Goal: Task Accomplishment & Management: Complete application form

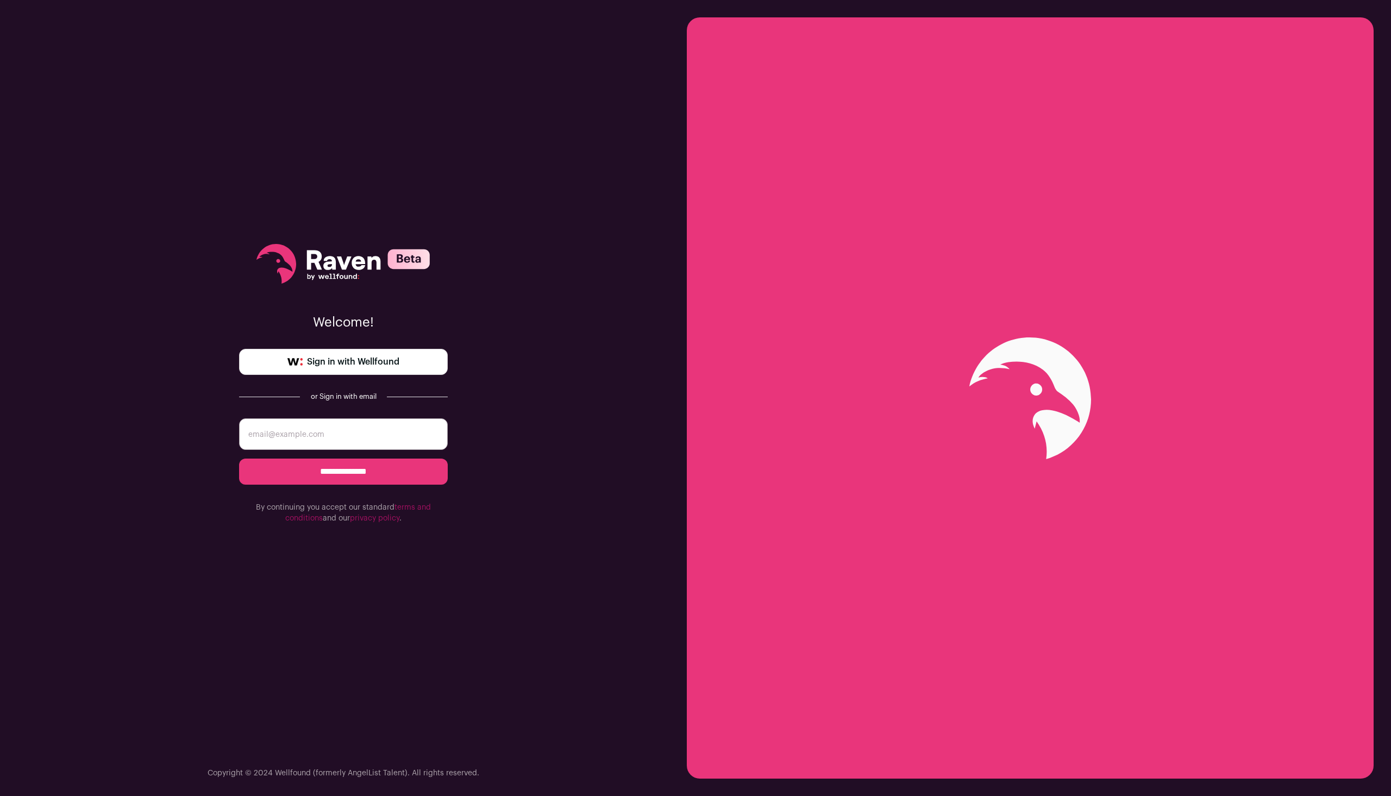
click at [274, 368] on link "Sign in with Wellfound" at bounding box center [343, 362] width 209 height 26
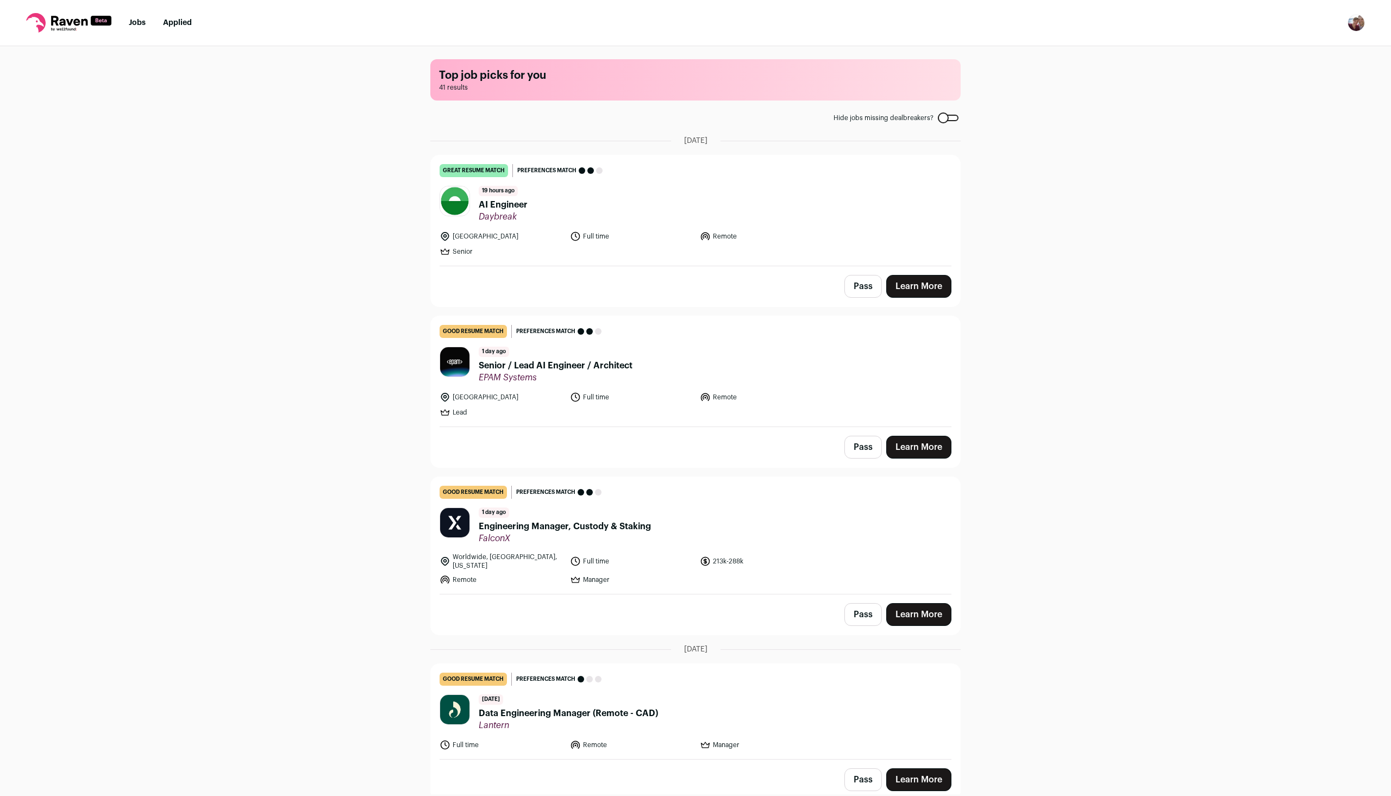
click at [480, 210] on span "AI Engineer" at bounding box center [503, 204] width 49 height 13
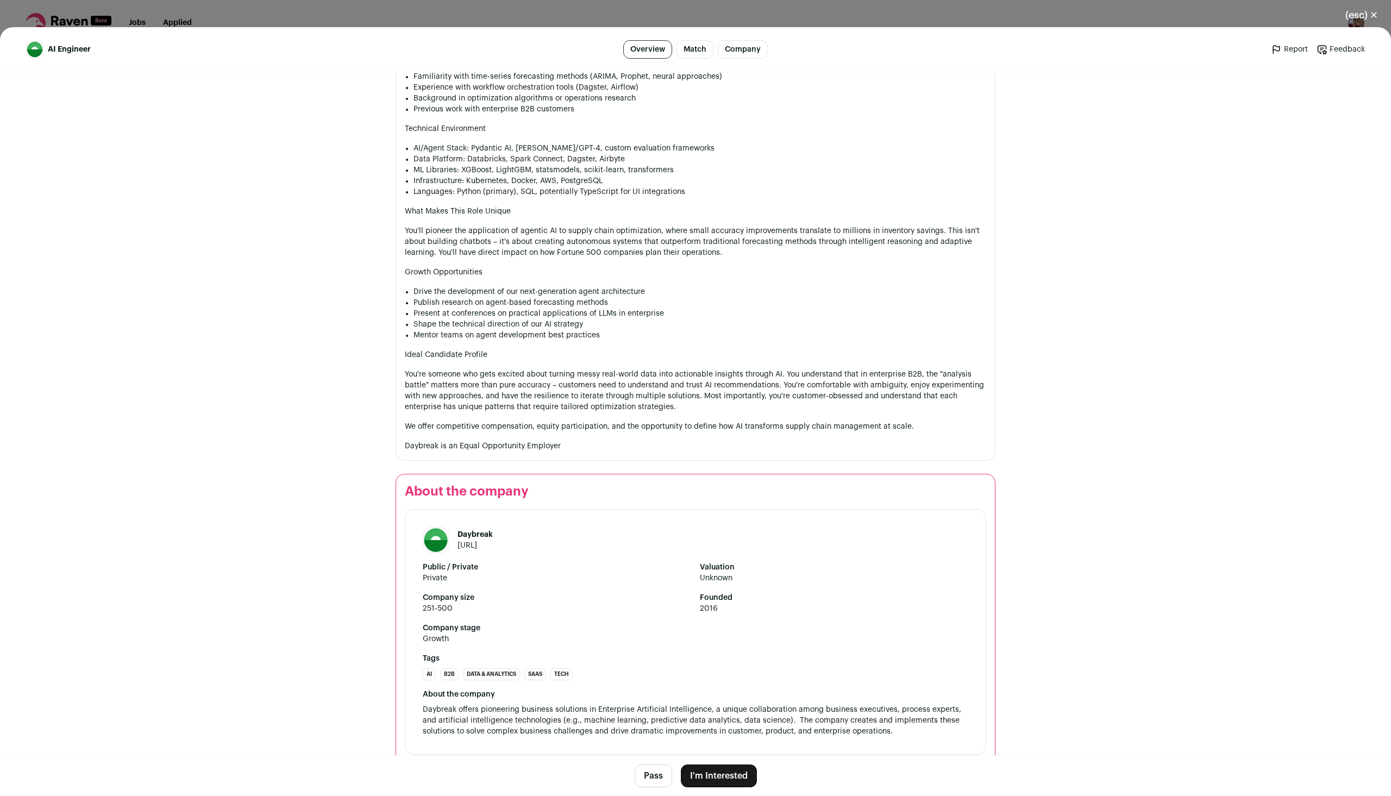
scroll to position [1168, 0]
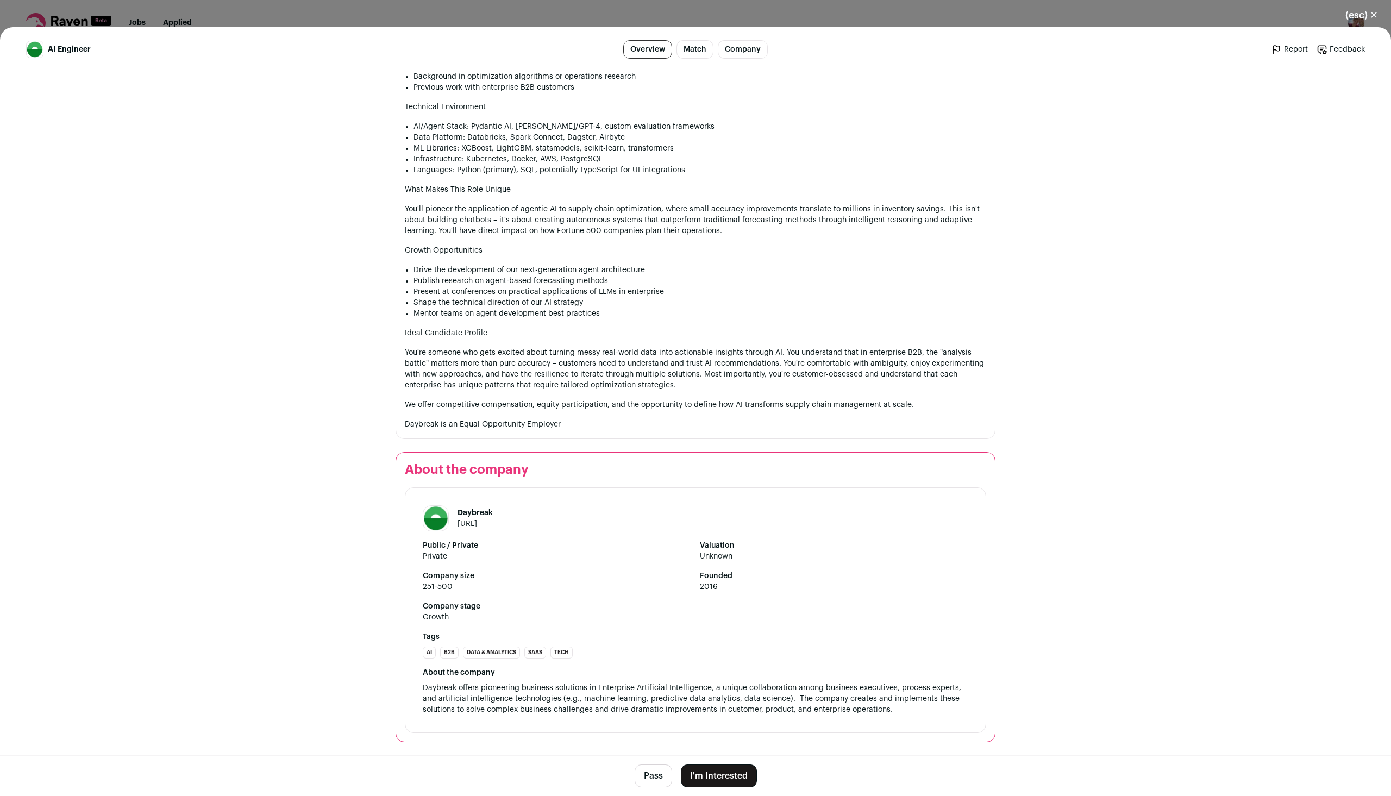
click at [725, 781] on button "I'm Interested" at bounding box center [719, 776] width 76 height 23
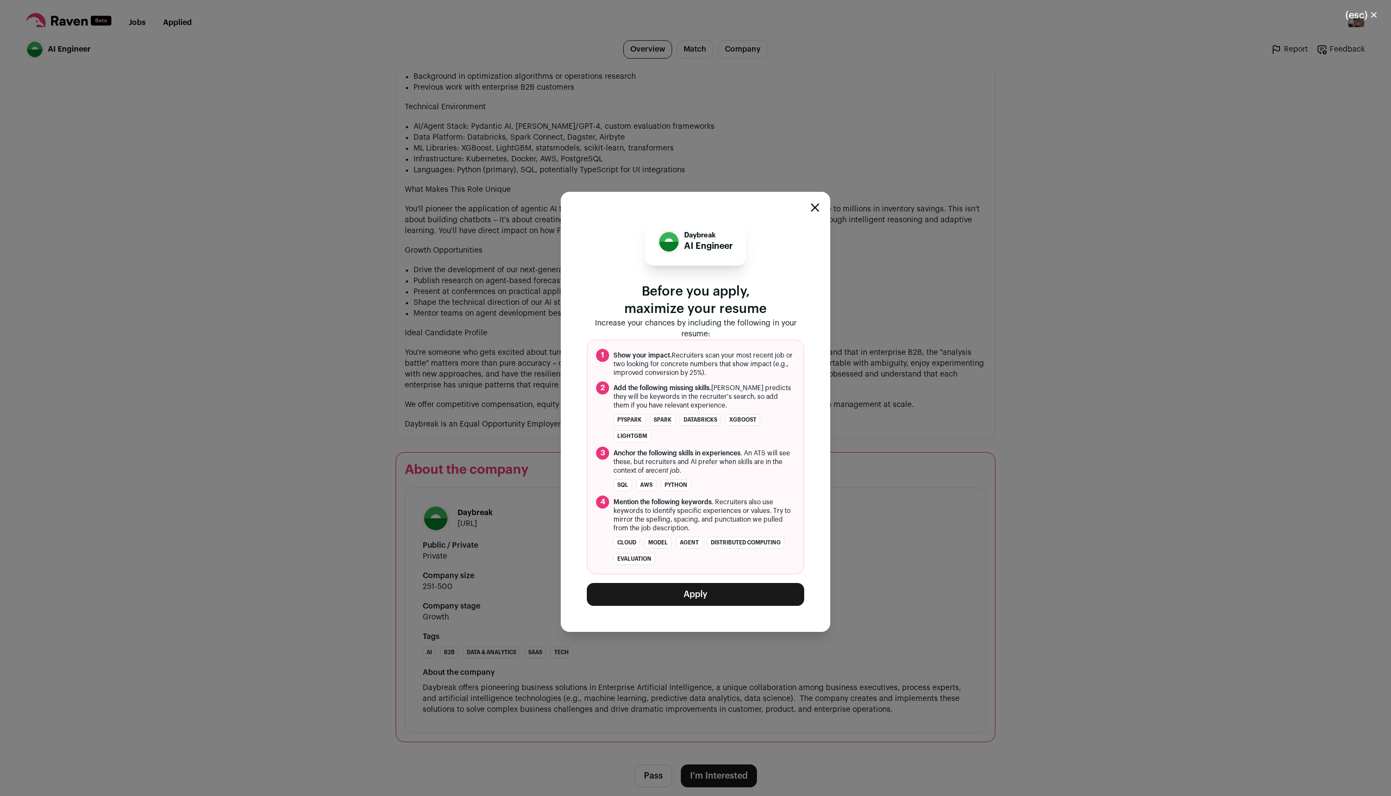
click at [817, 211] on icon "Close modal" at bounding box center [815, 207] width 9 height 9
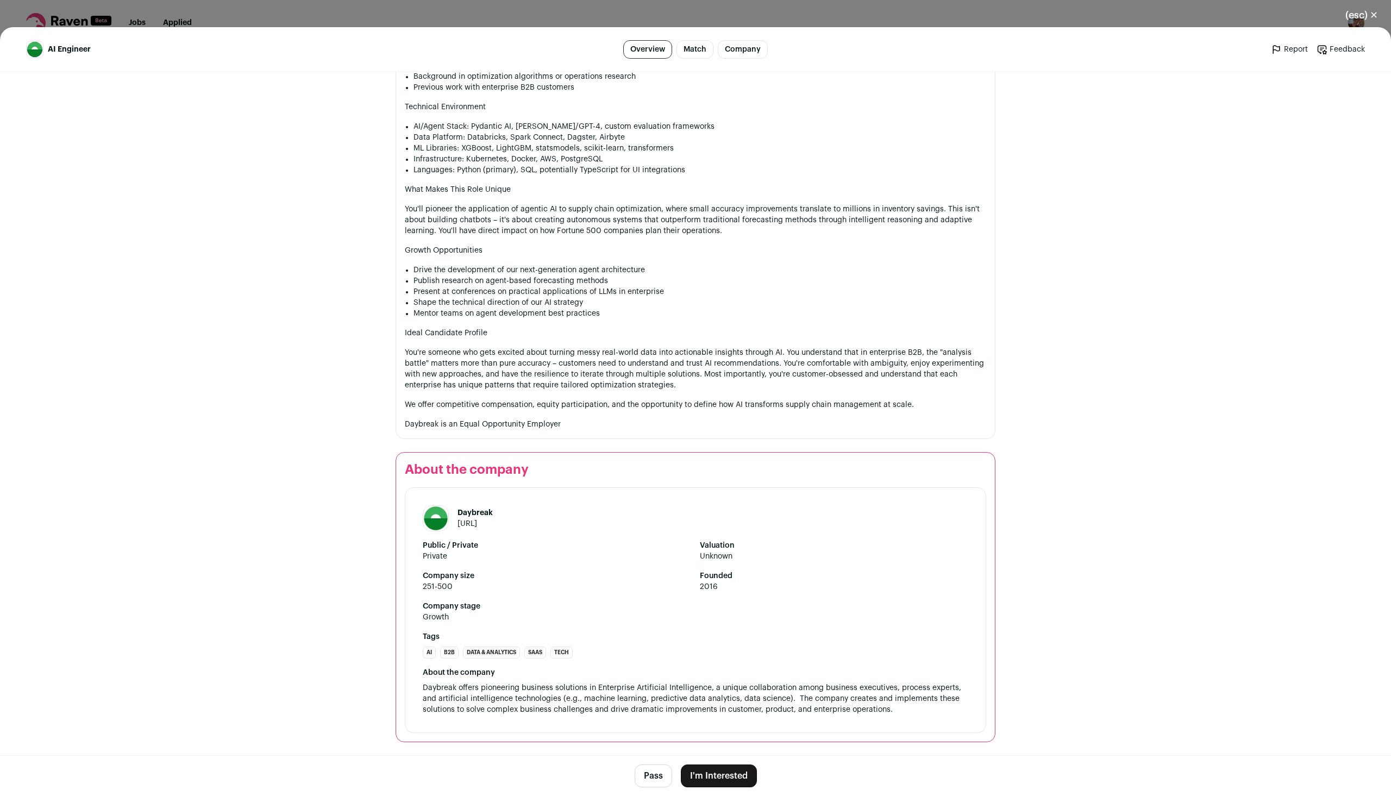
click at [315, 17] on div "(esc) ✕ AI Engineer Overview Match Company Report Feedback Report Feedback Dayb…" at bounding box center [695, 398] width 1391 height 796
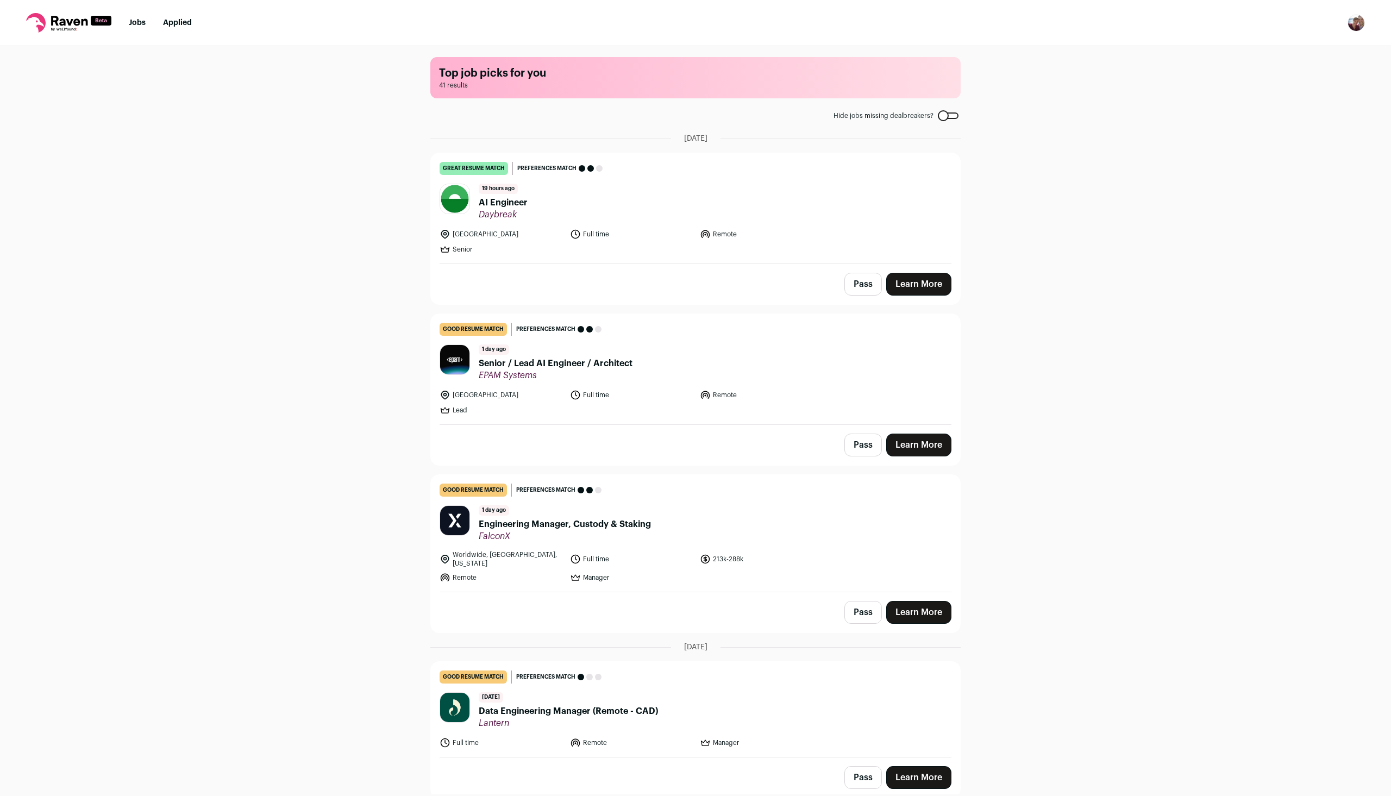
scroll to position [0, 0]
